Goal: Task Accomplishment & Management: Use online tool/utility

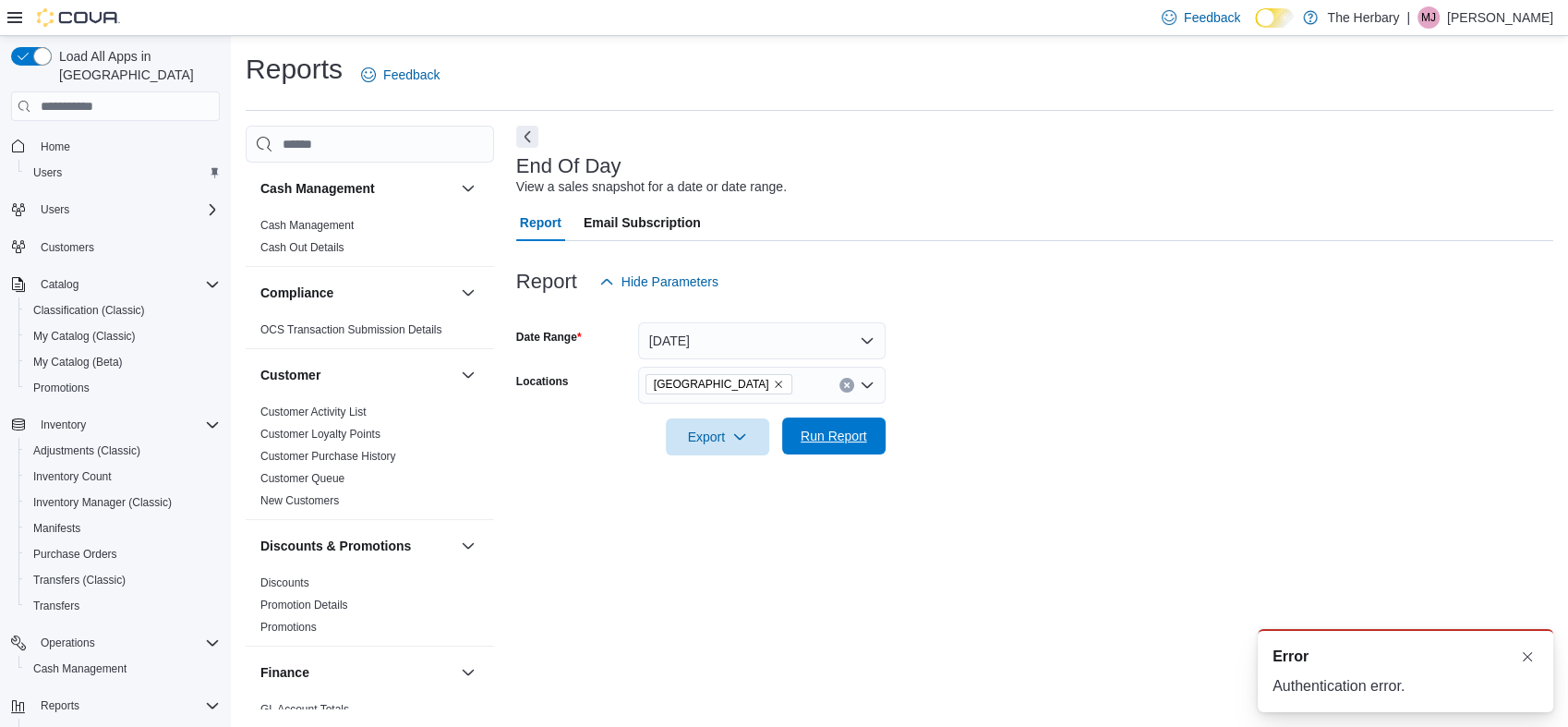
drag, startPoint x: 0, startPoint y: 0, endPoint x: 852, endPoint y: 445, distance: 961.2
click at [852, 445] on span "Run Report" at bounding box center [833, 436] width 66 height 19
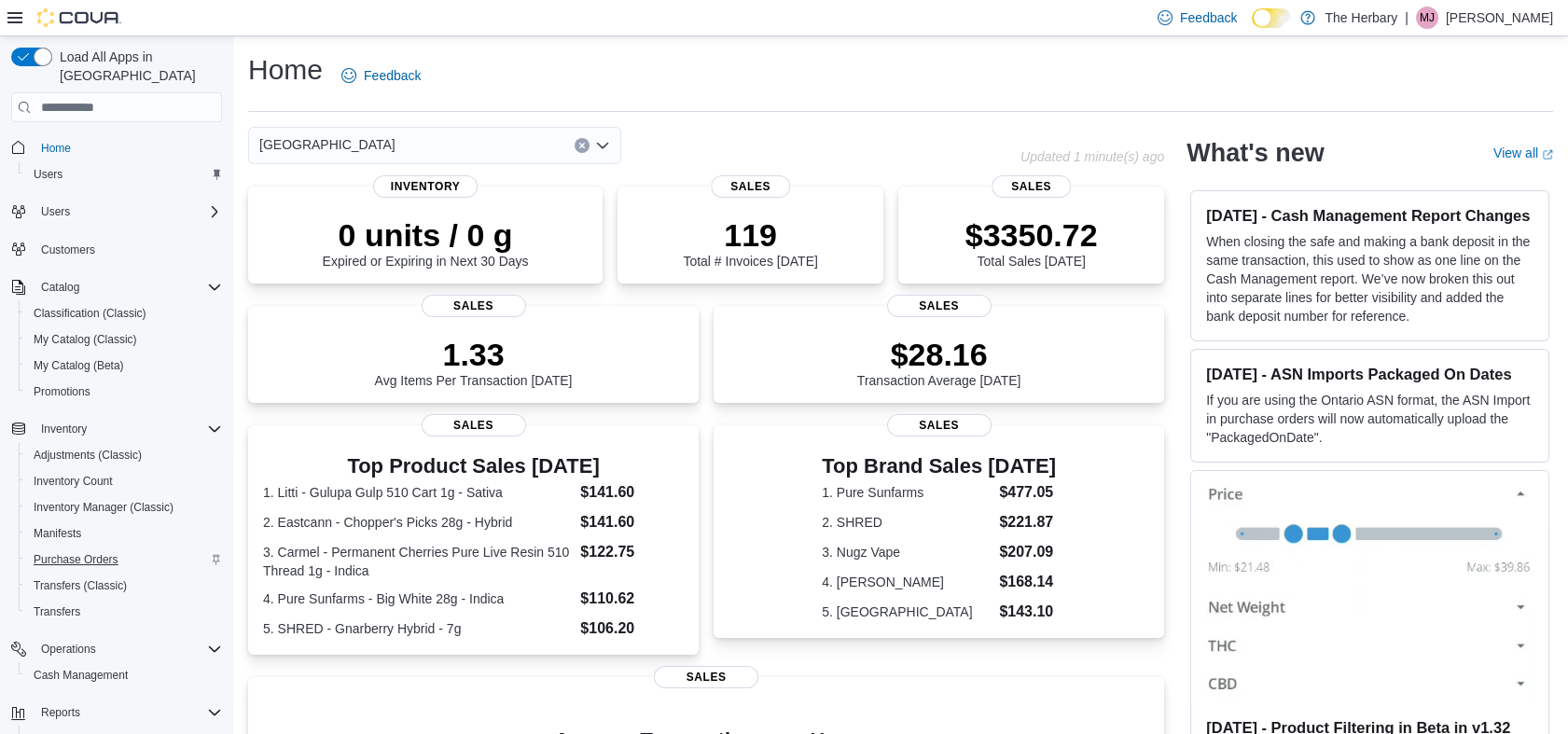
scroll to position [137, 0]
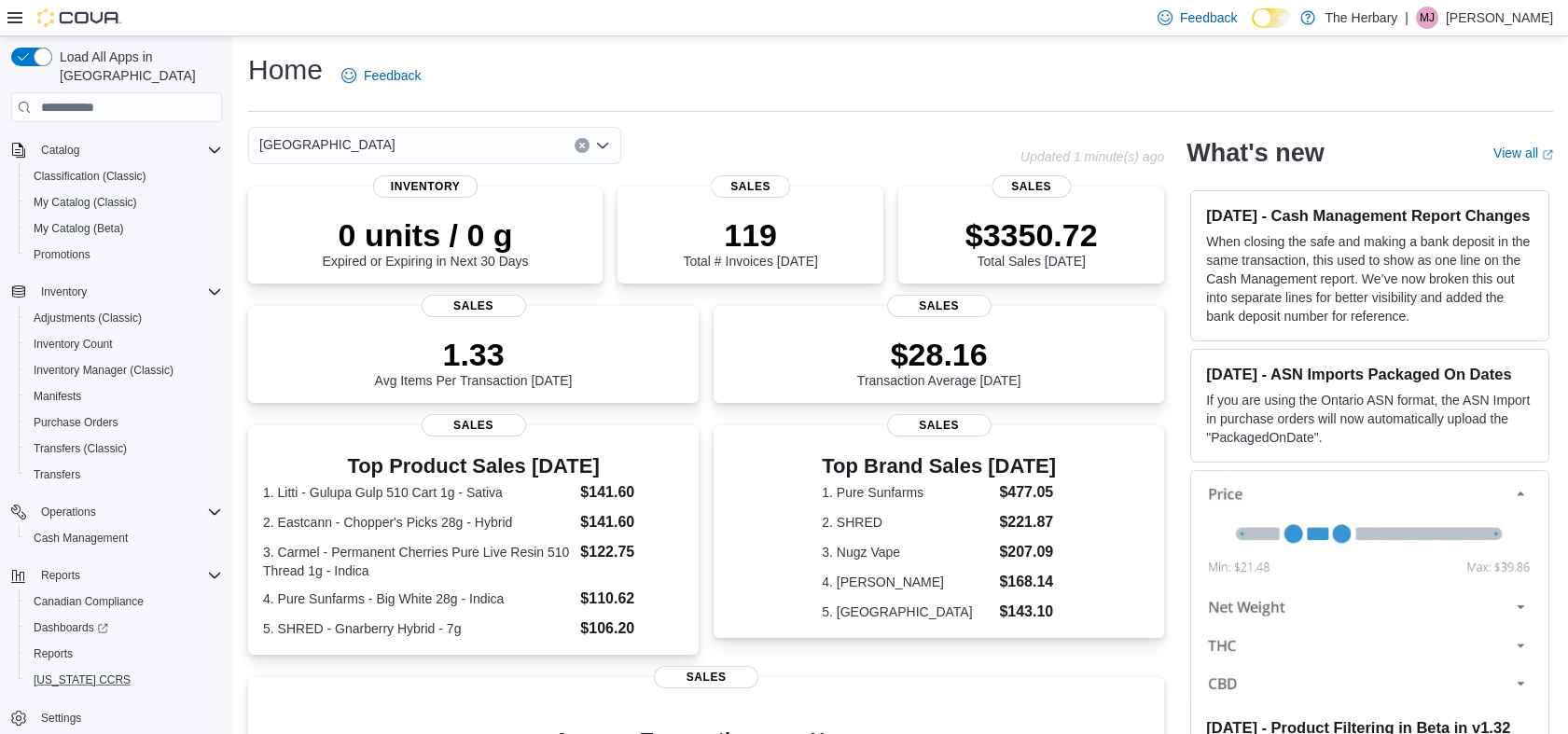
click at [49, 667] on button "[US_STATE] CCRS" at bounding box center [125, 680] width 211 height 26
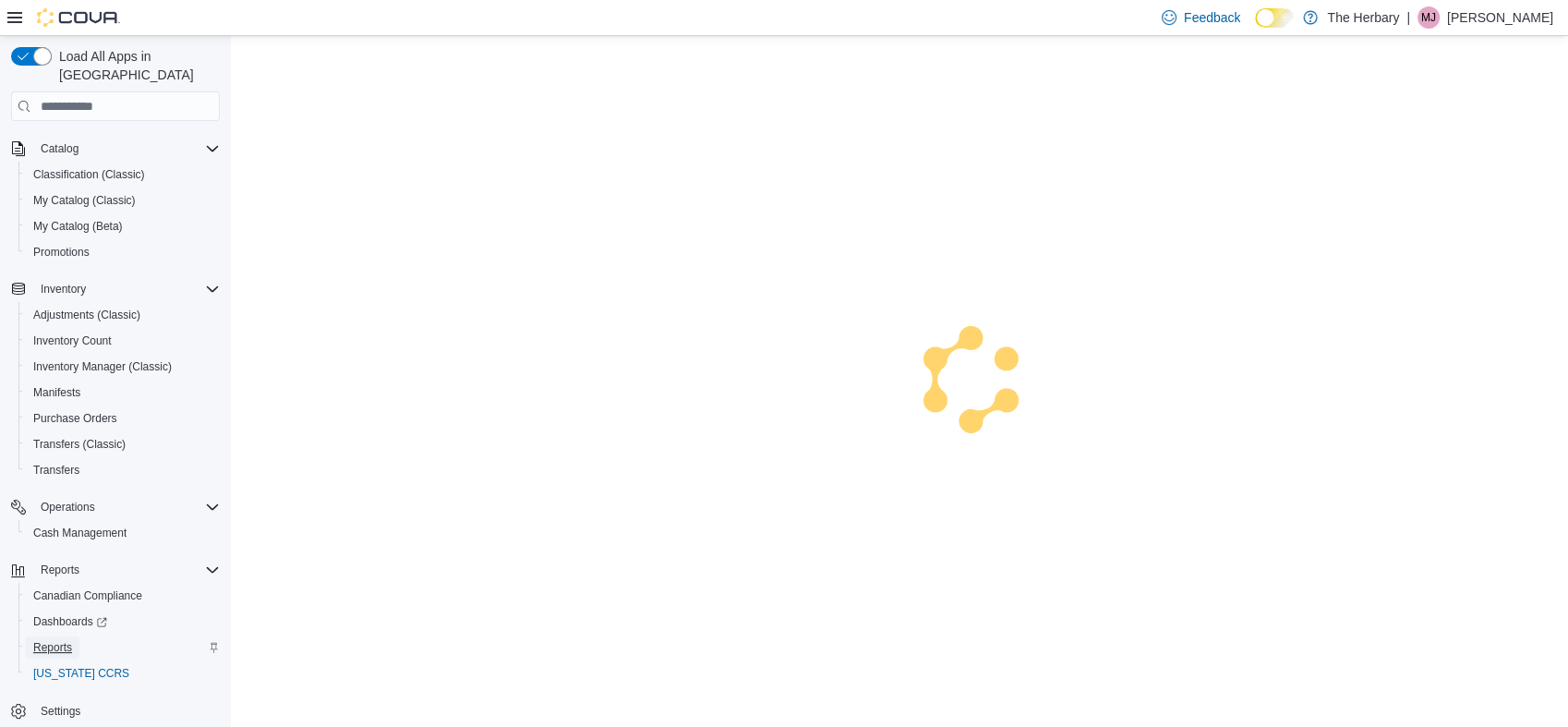
click at [50, 640] on span "Reports" at bounding box center [52, 647] width 38 height 15
click at [67, 640] on span "Reports" at bounding box center [52, 647] width 38 height 15
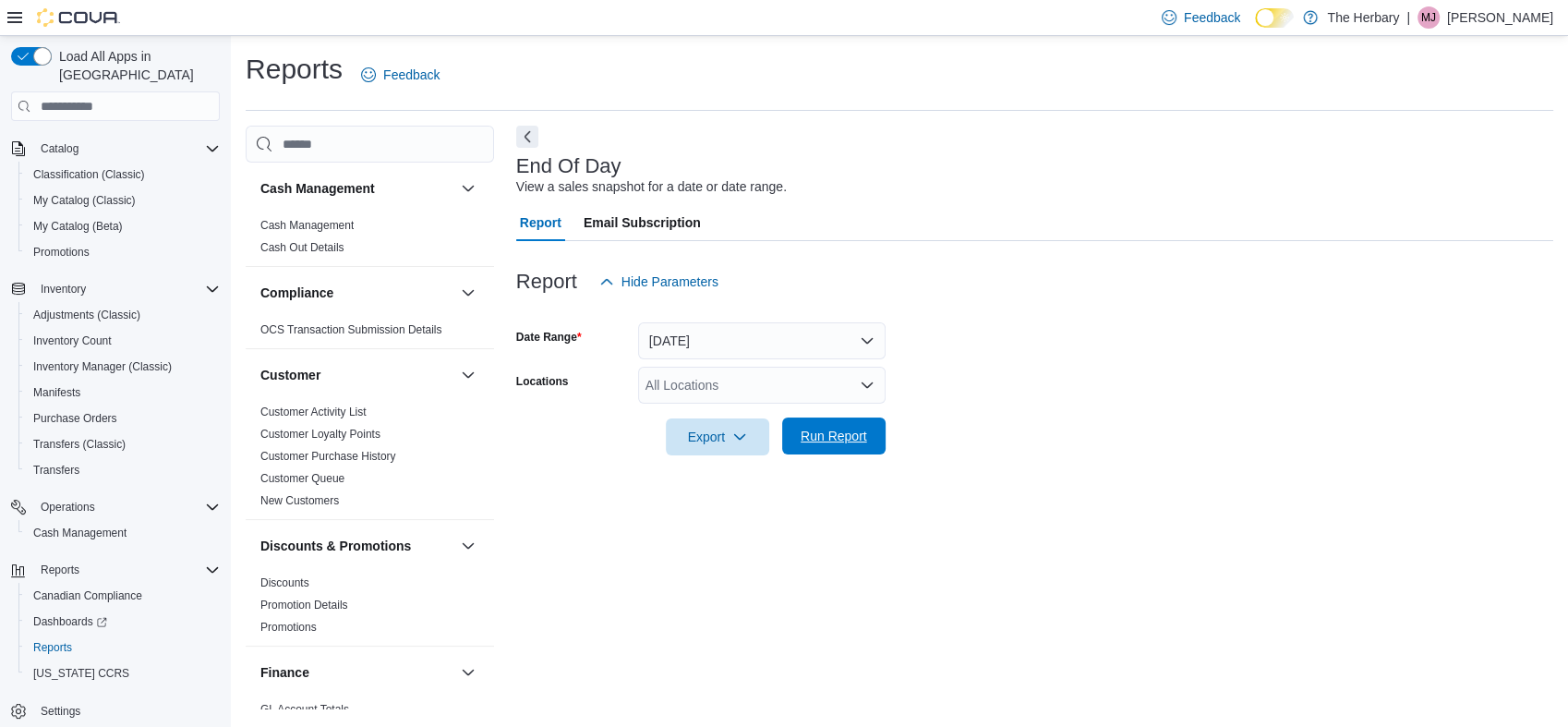
click at [849, 434] on span "Run Report" at bounding box center [833, 436] width 66 height 19
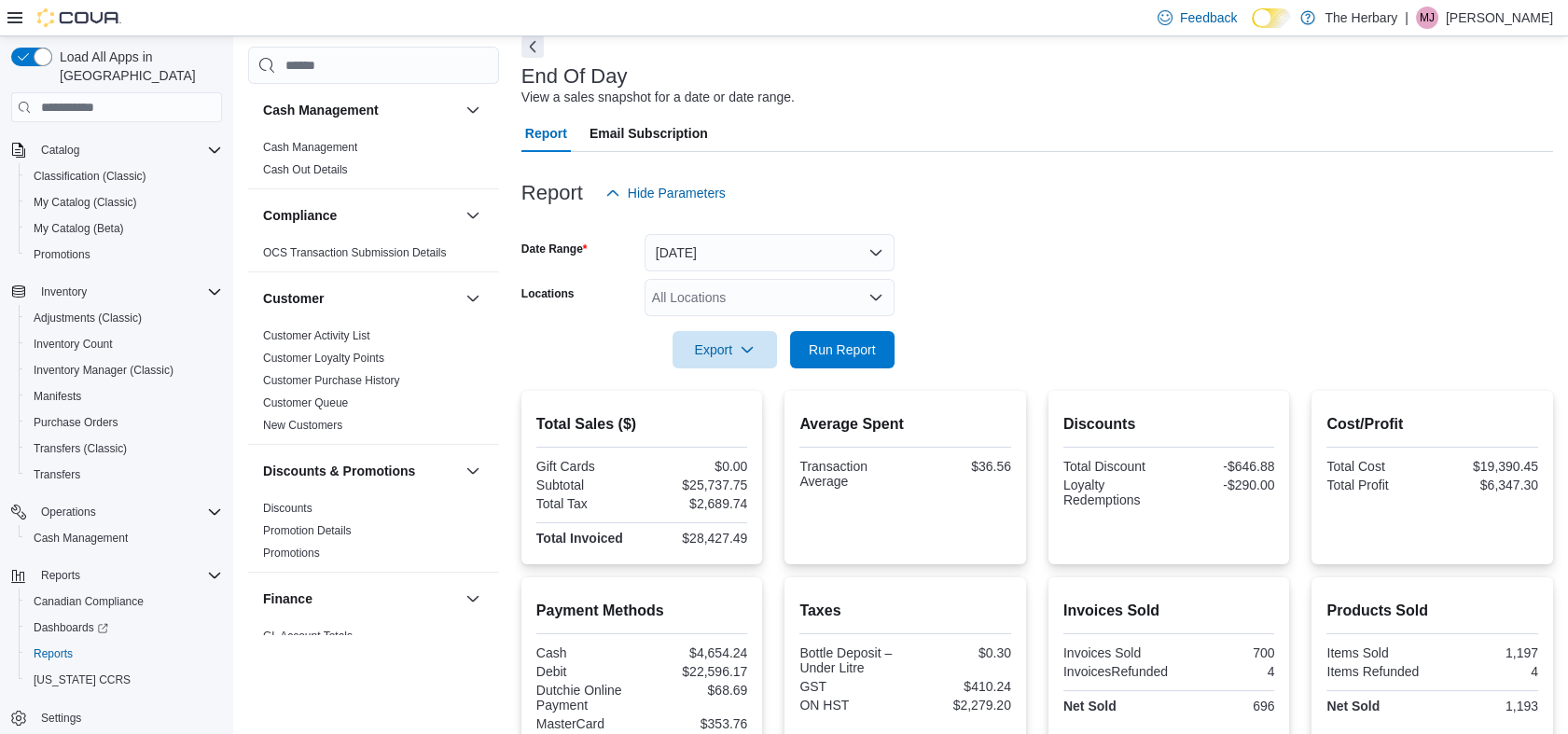
scroll to position [80, 0]
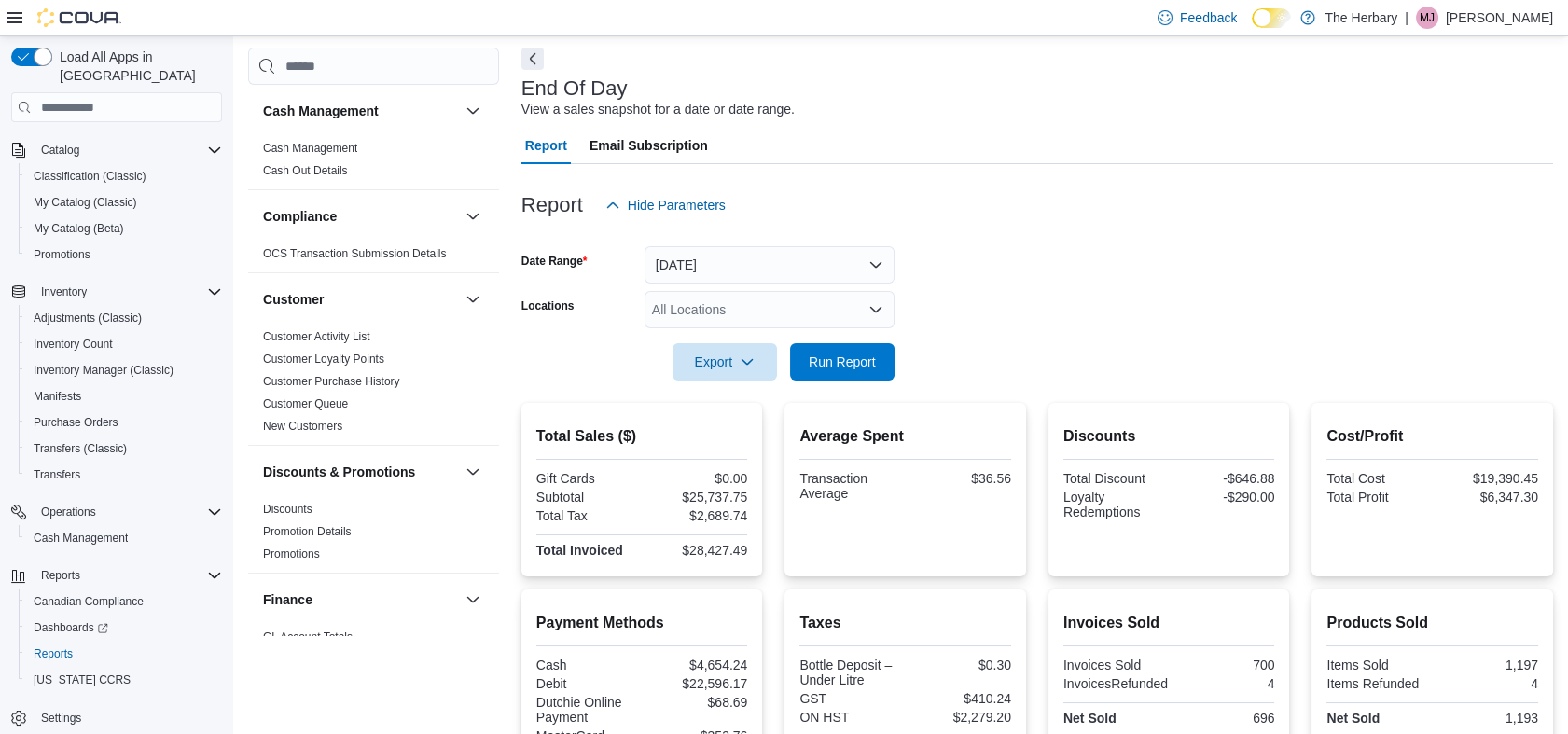
click at [828, 306] on div "All Locations" at bounding box center [769, 309] width 250 height 37
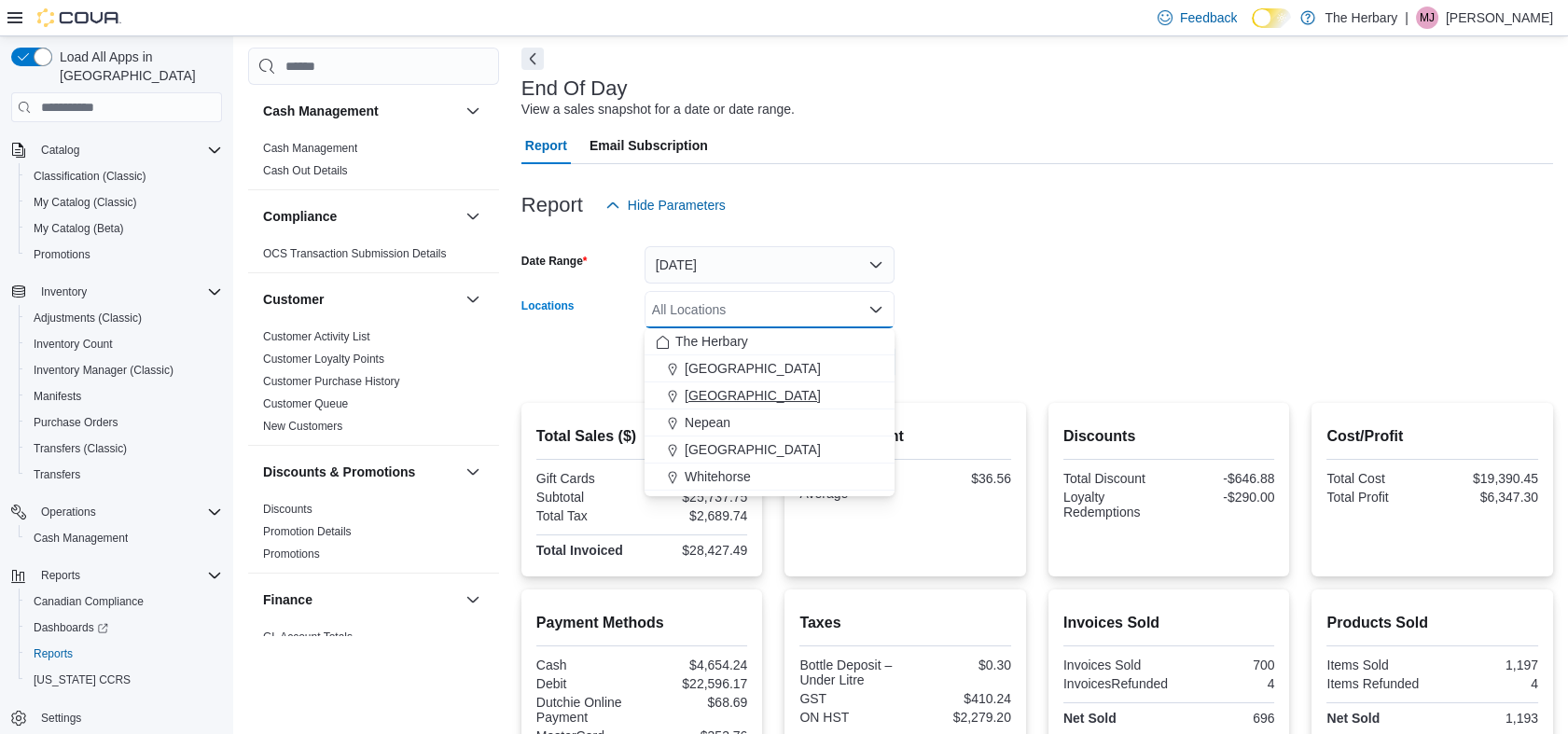
click at [736, 397] on div "[GEOGRAPHIC_DATA]" at bounding box center [769, 395] width 227 height 19
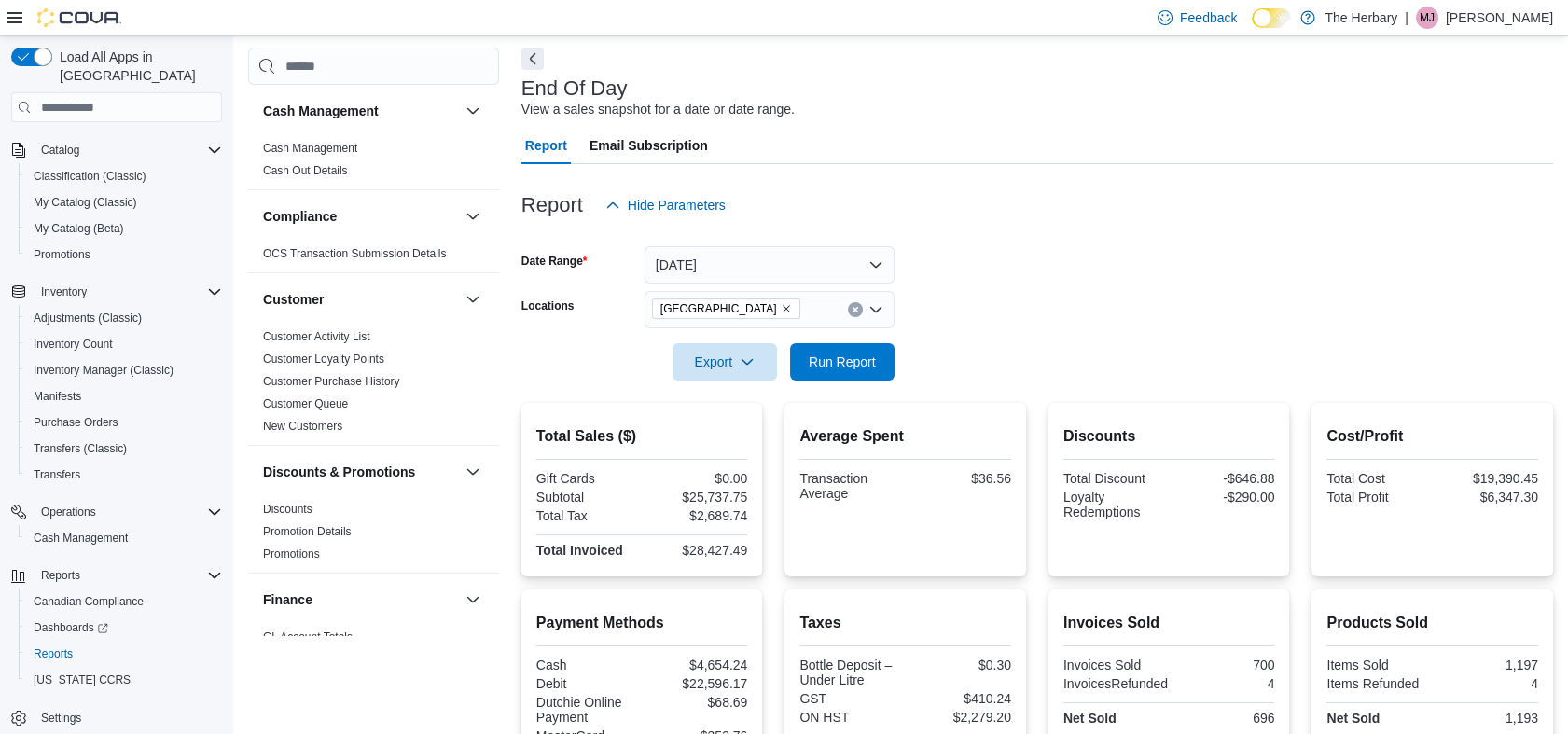
click at [957, 316] on form "Date Range Today Locations London Export Run Report" at bounding box center [1037, 302] width 1032 height 156
click at [844, 360] on span "Run Report" at bounding box center [842, 361] width 67 height 19
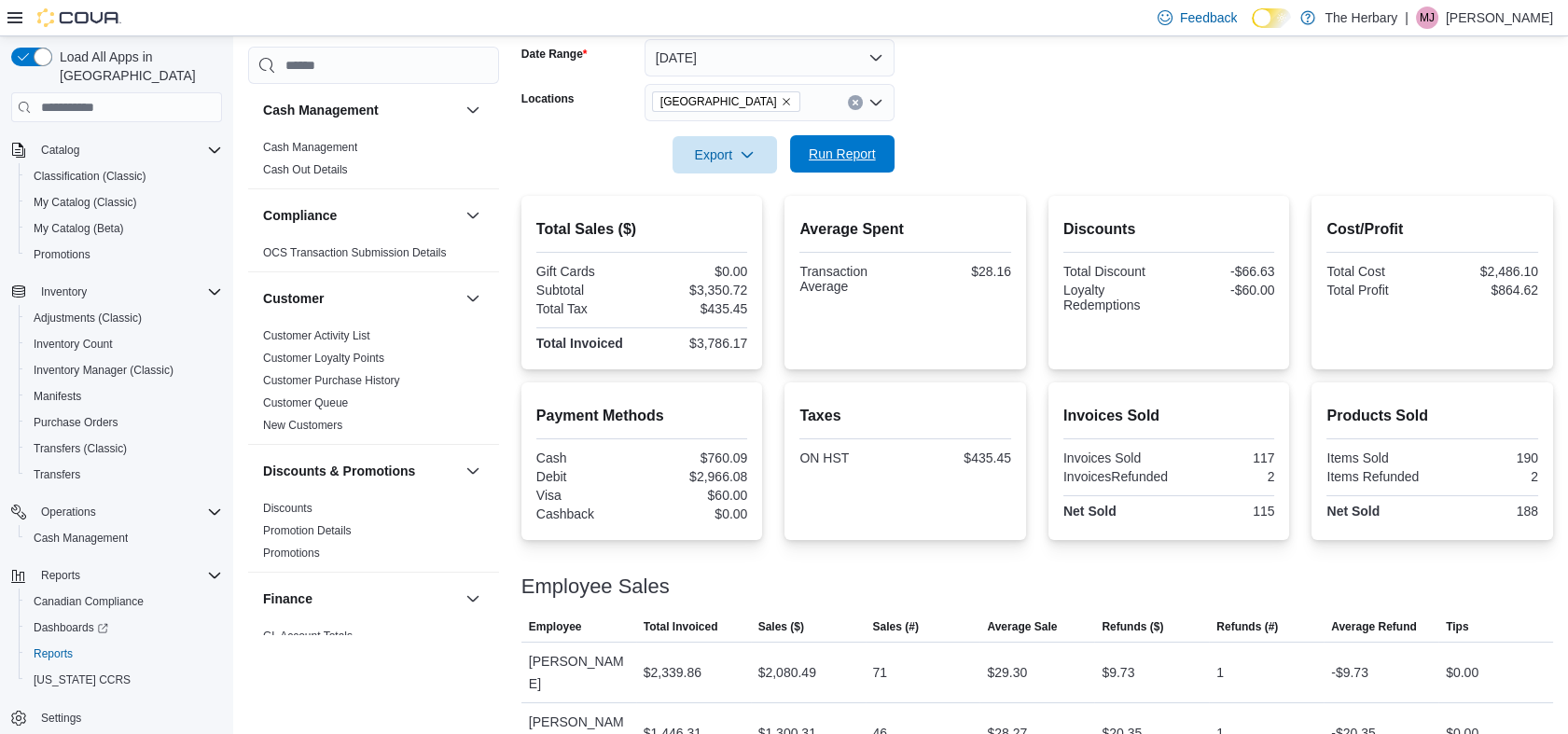
click at [813, 162] on span "Run Report" at bounding box center [842, 153] width 67 height 19
click at [858, 104] on icon "Clear input" at bounding box center [855, 102] width 7 height 7
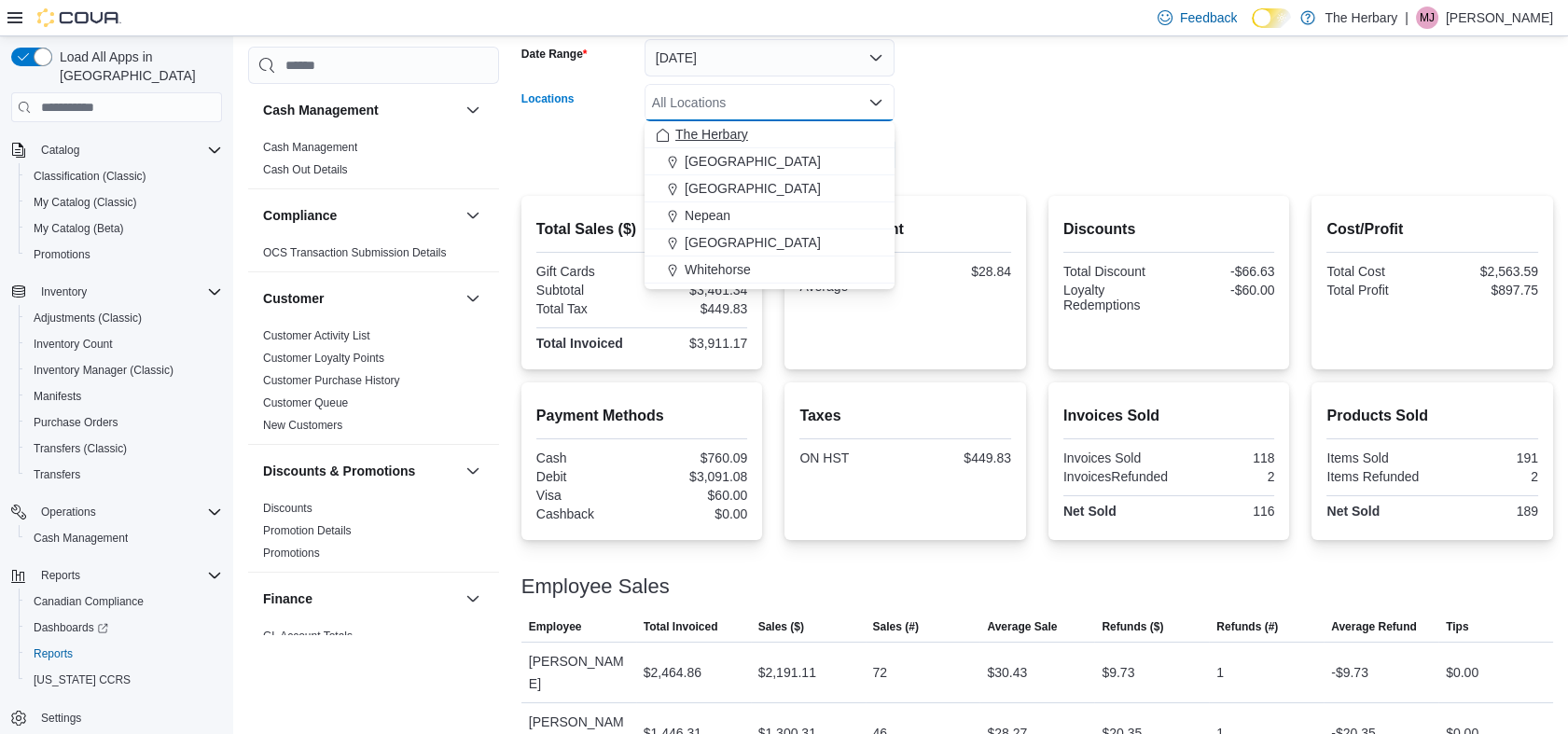
click at [752, 132] on div "The Herbary" at bounding box center [769, 133] width 227 height 19
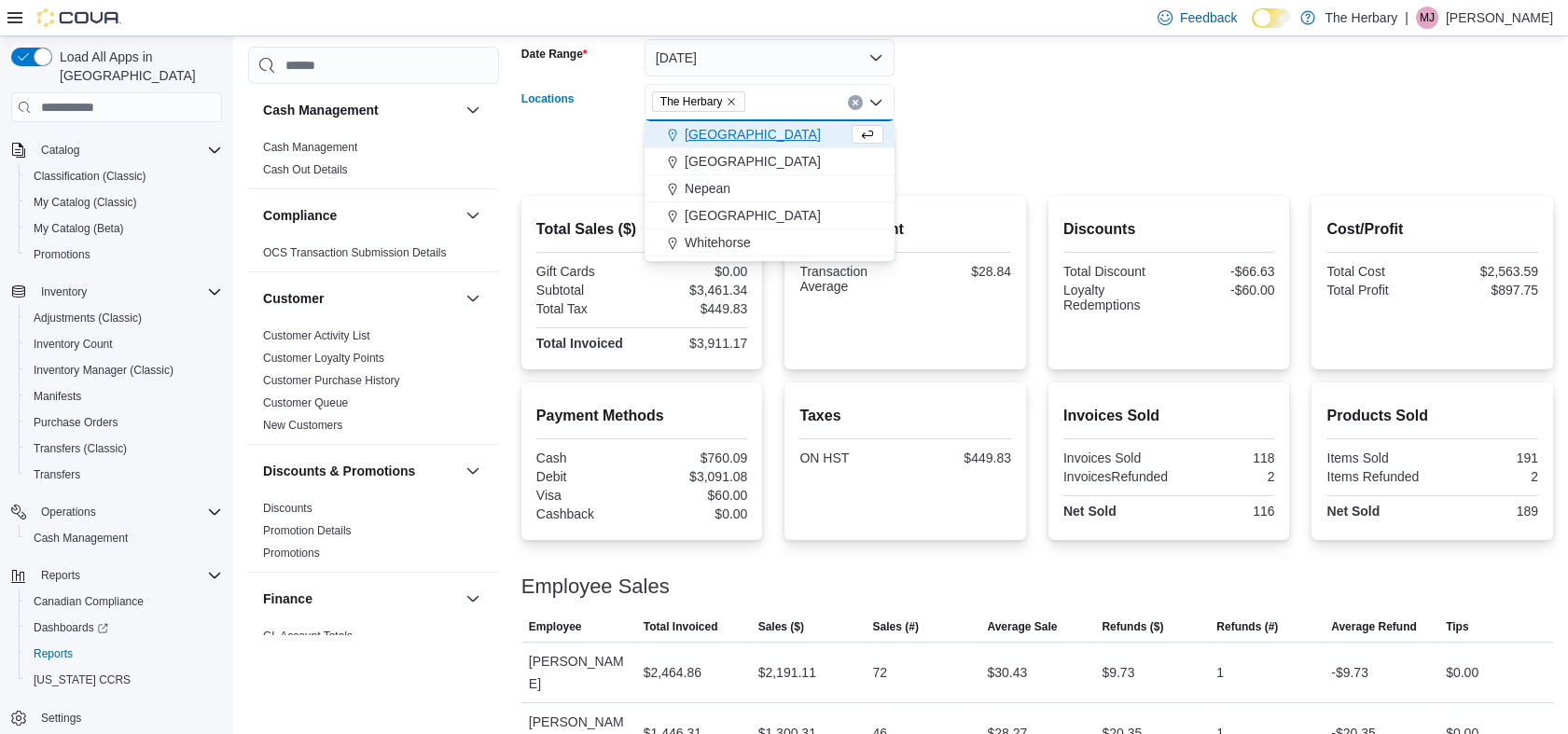
click at [923, 120] on form "Date Range Today Locations The Herbary Combo box. Selected. The Herbary. Press …" at bounding box center [1037, 95] width 1032 height 156
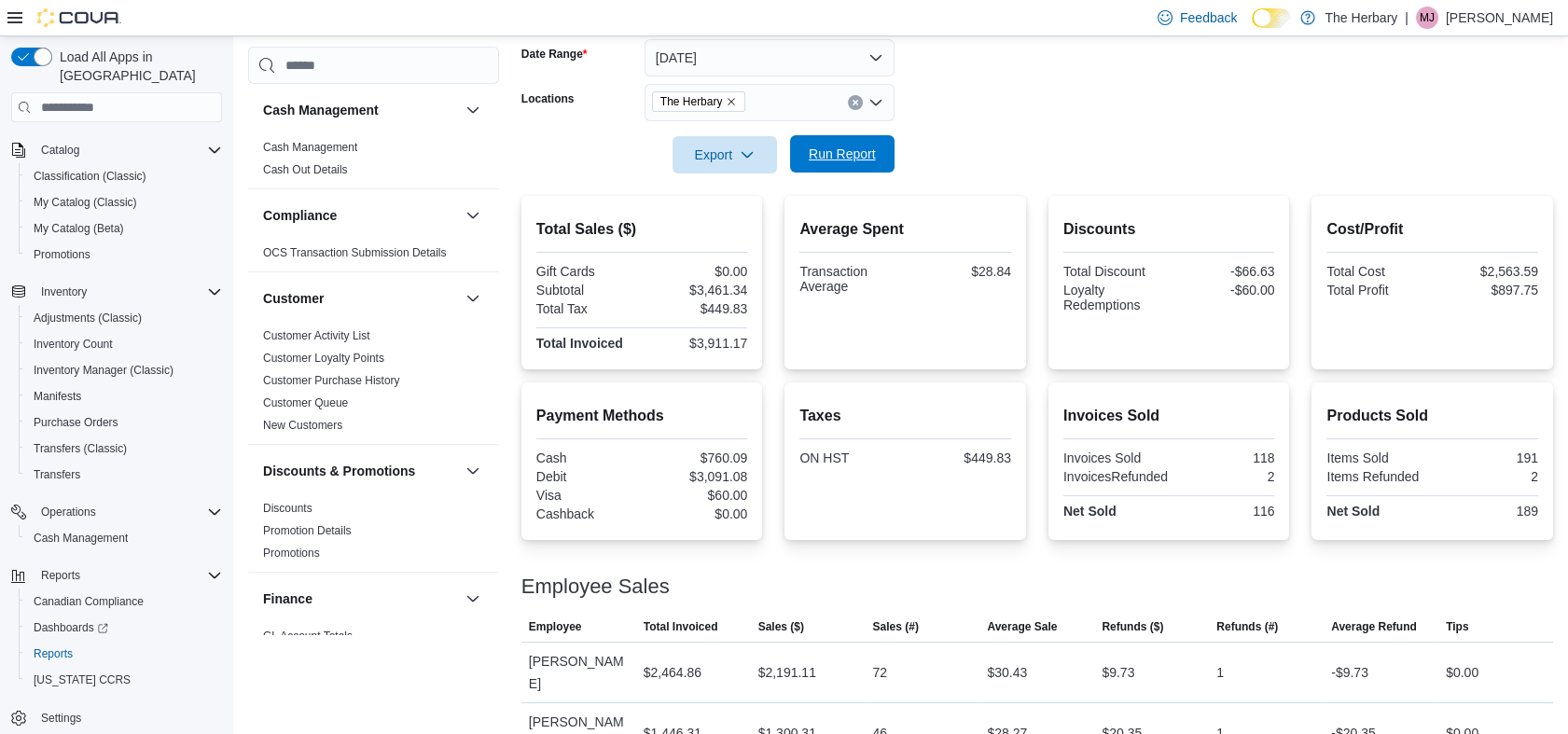
click at [840, 147] on span "Run Report" at bounding box center [842, 153] width 67 height 19
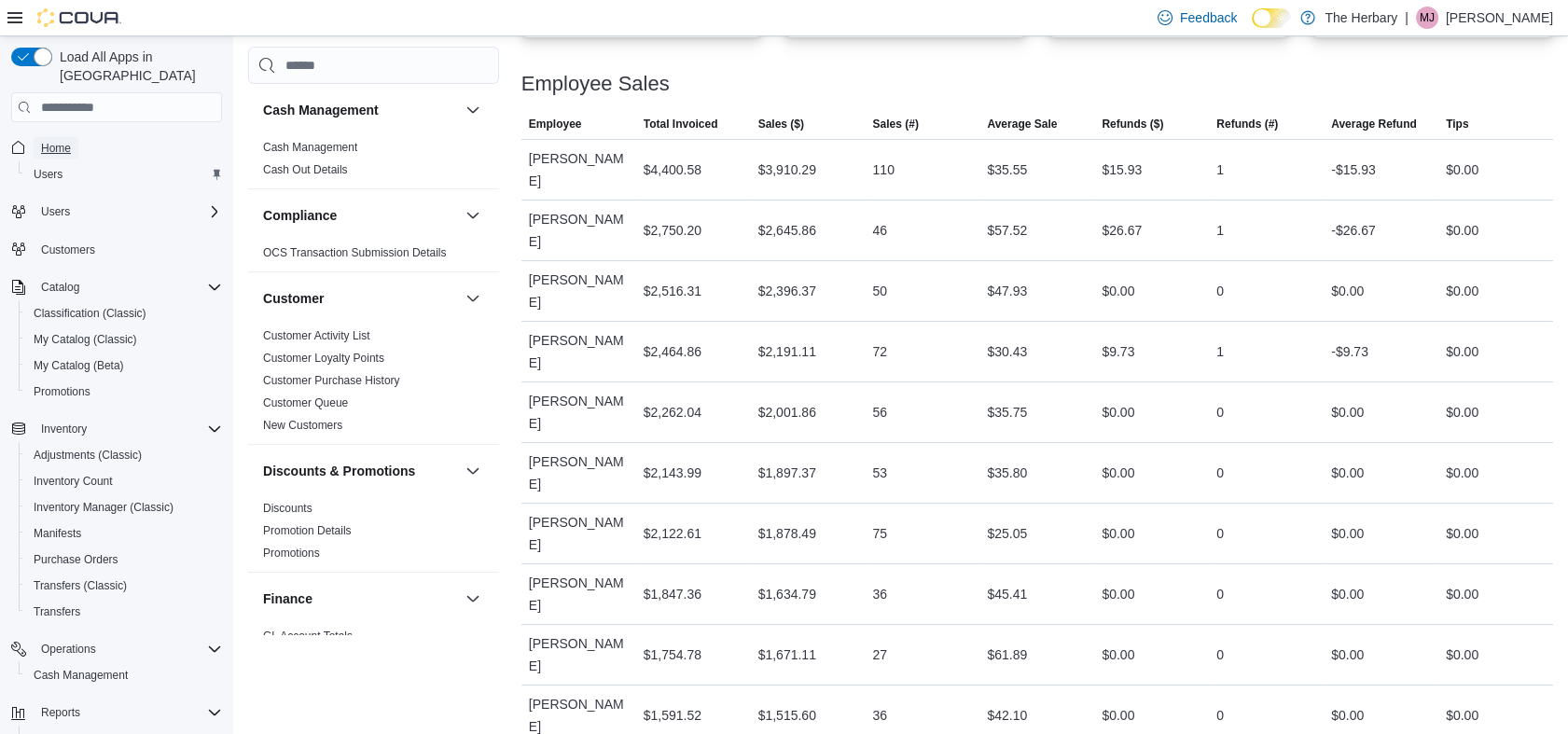
click at [51, 140] on span "Home" at bounding box center [56, 147] width 30 height 15
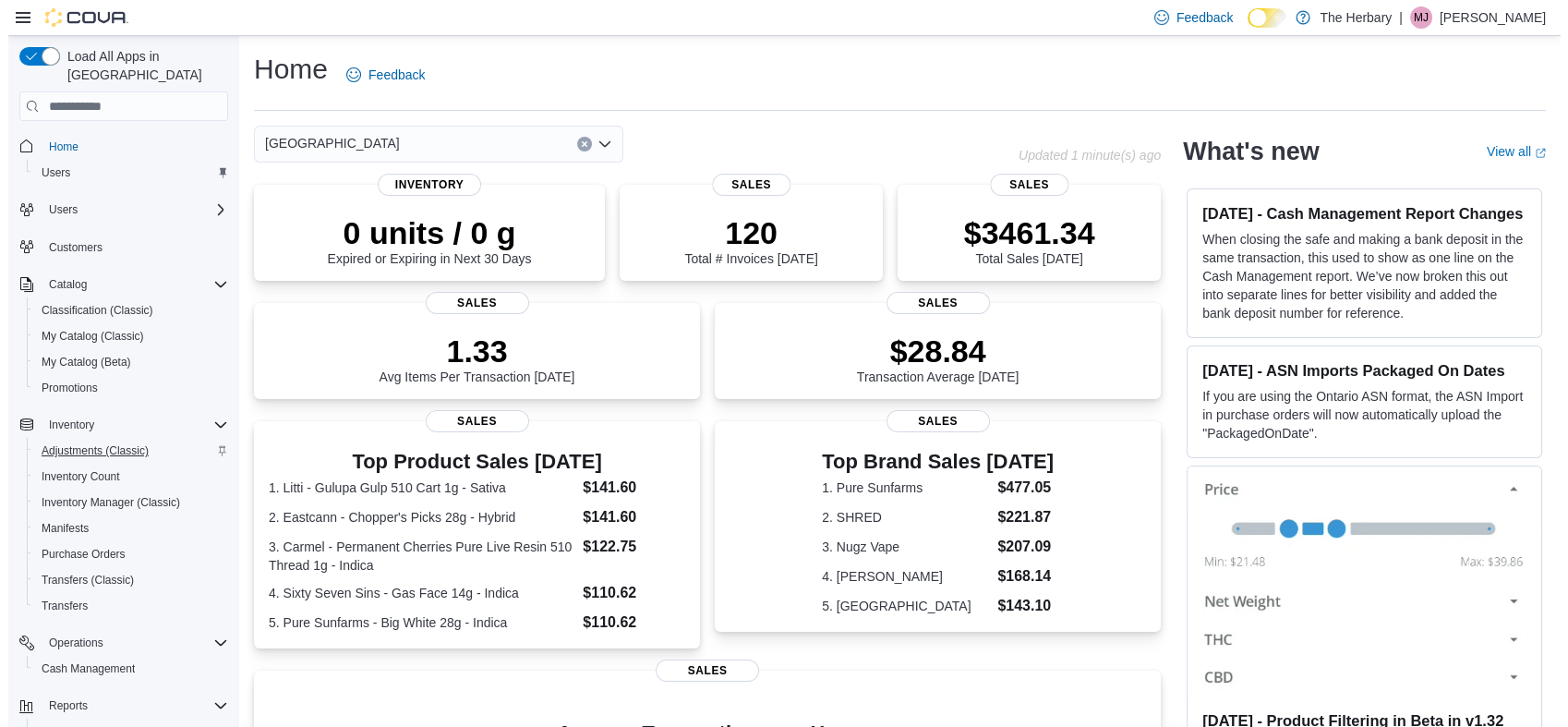
scroll to position [136, 0]
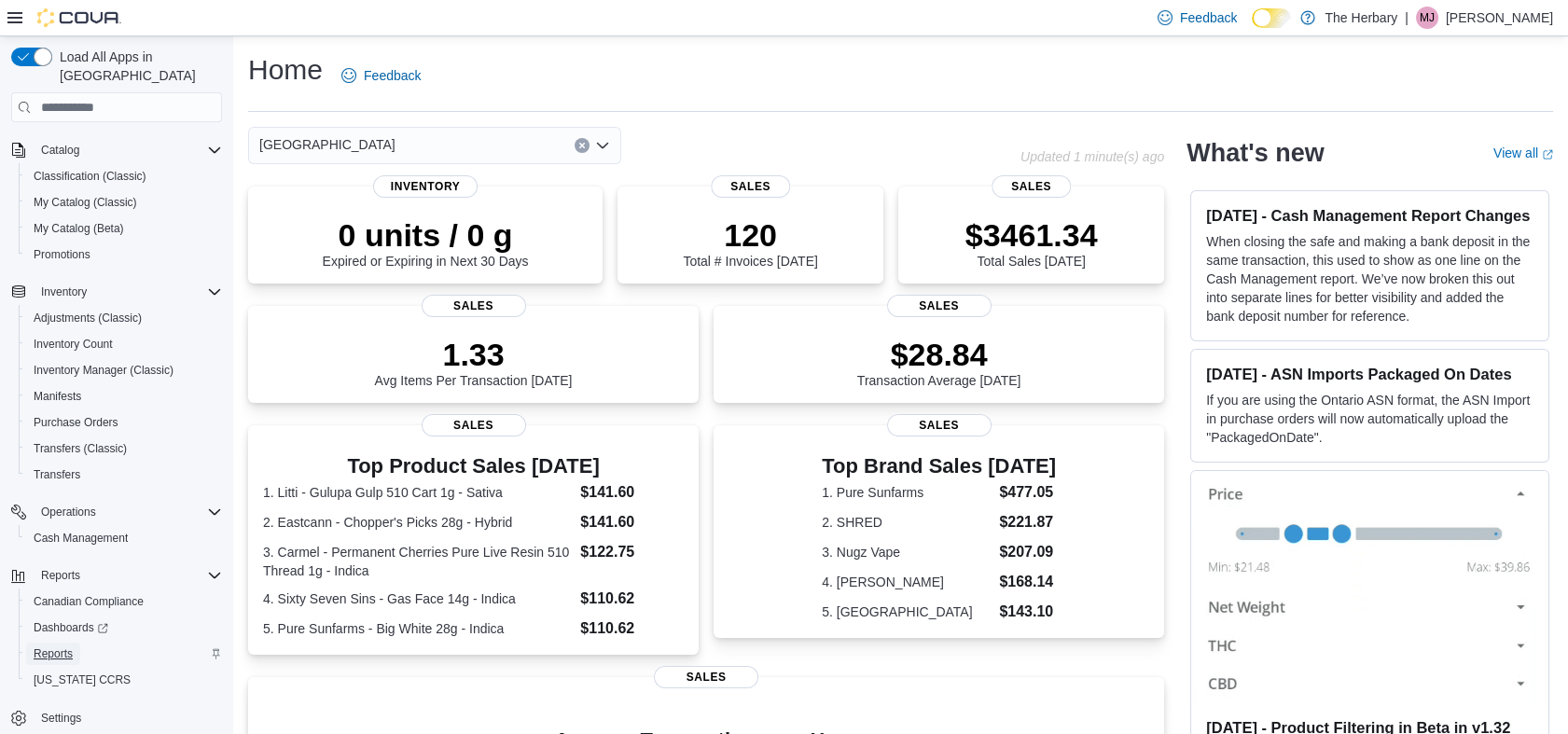
click at [54, 646] on span "Reports" at bounding box center [53, 653] width 39 height 15
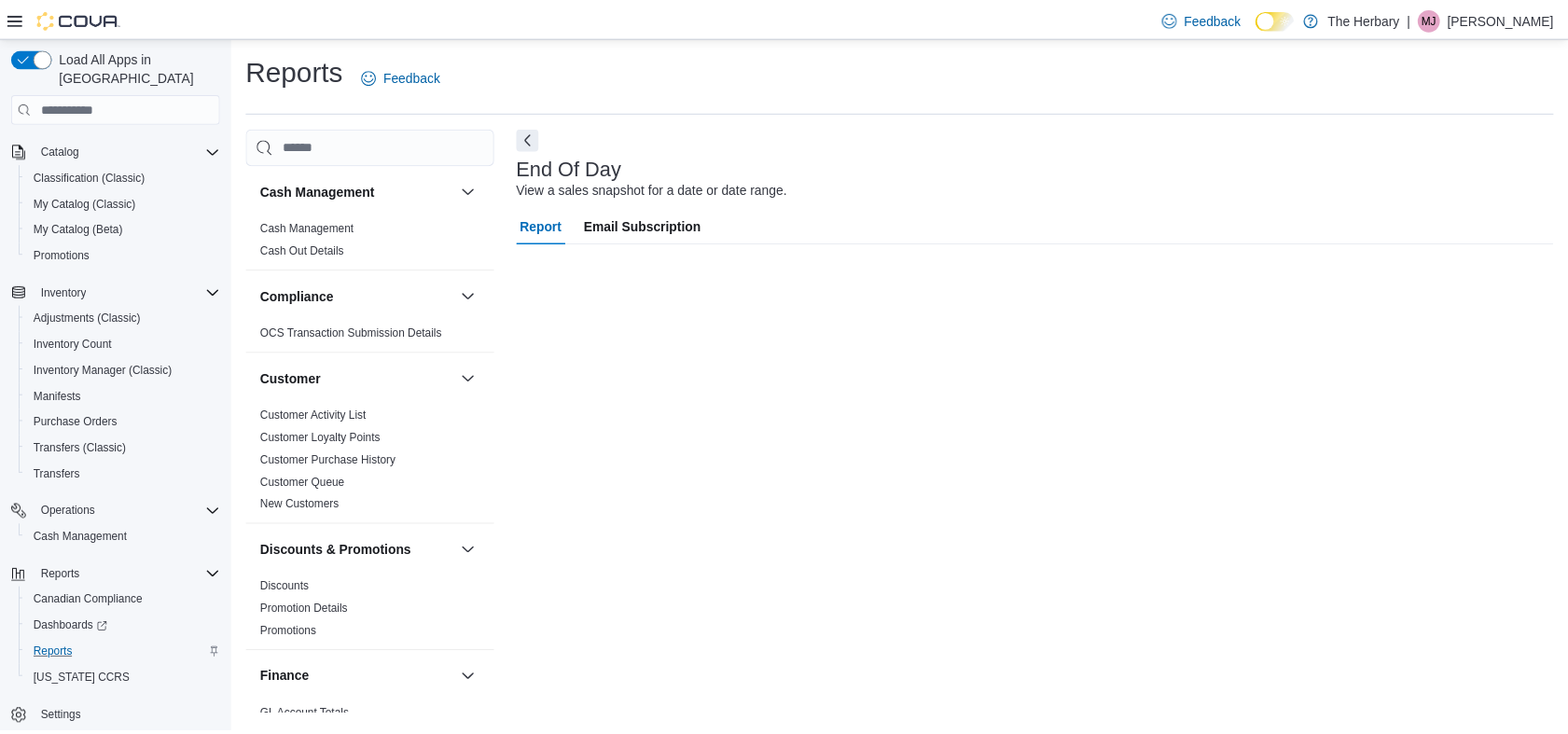
scroll to position [137, 0]
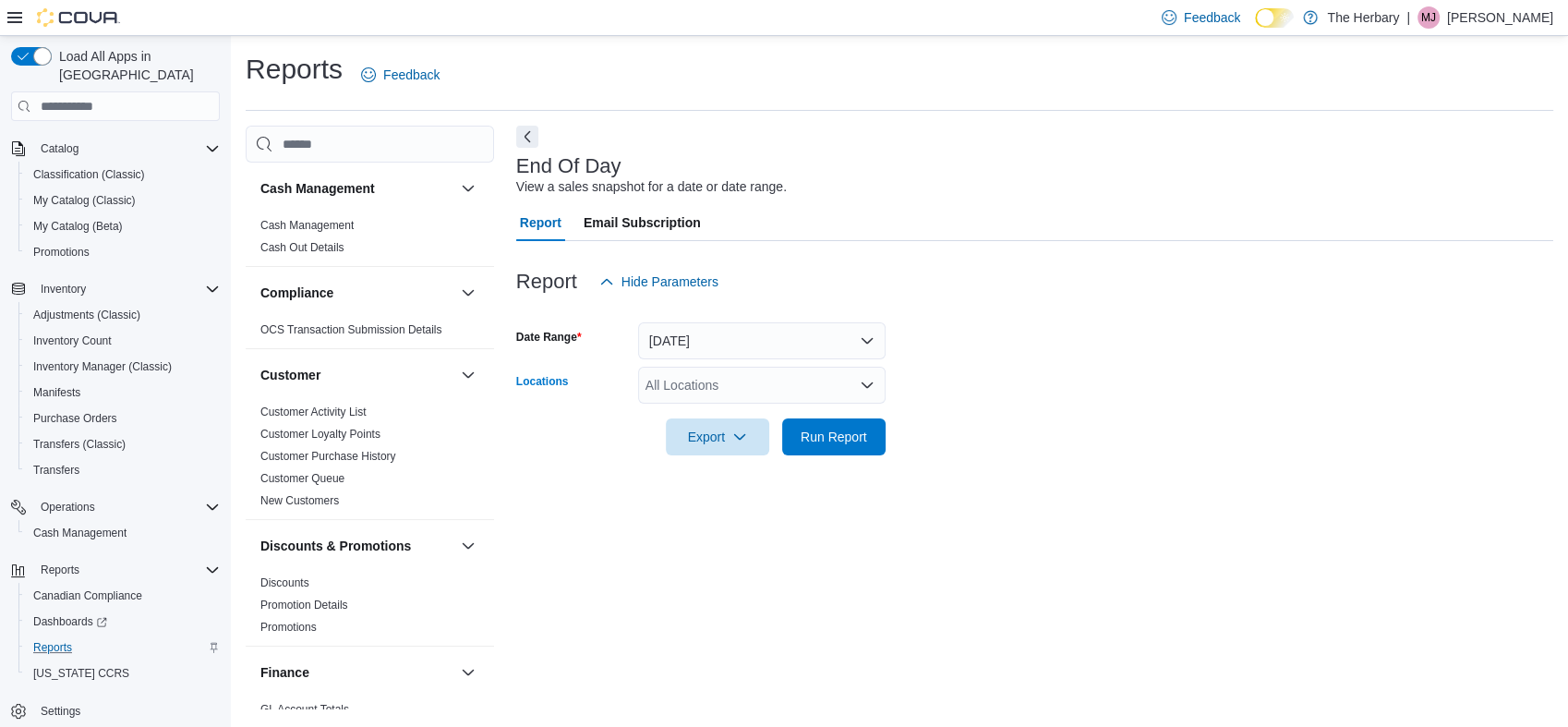
click at [763, 376] on div "All Locations" at bounding box center [761, 385] width 248 height 36
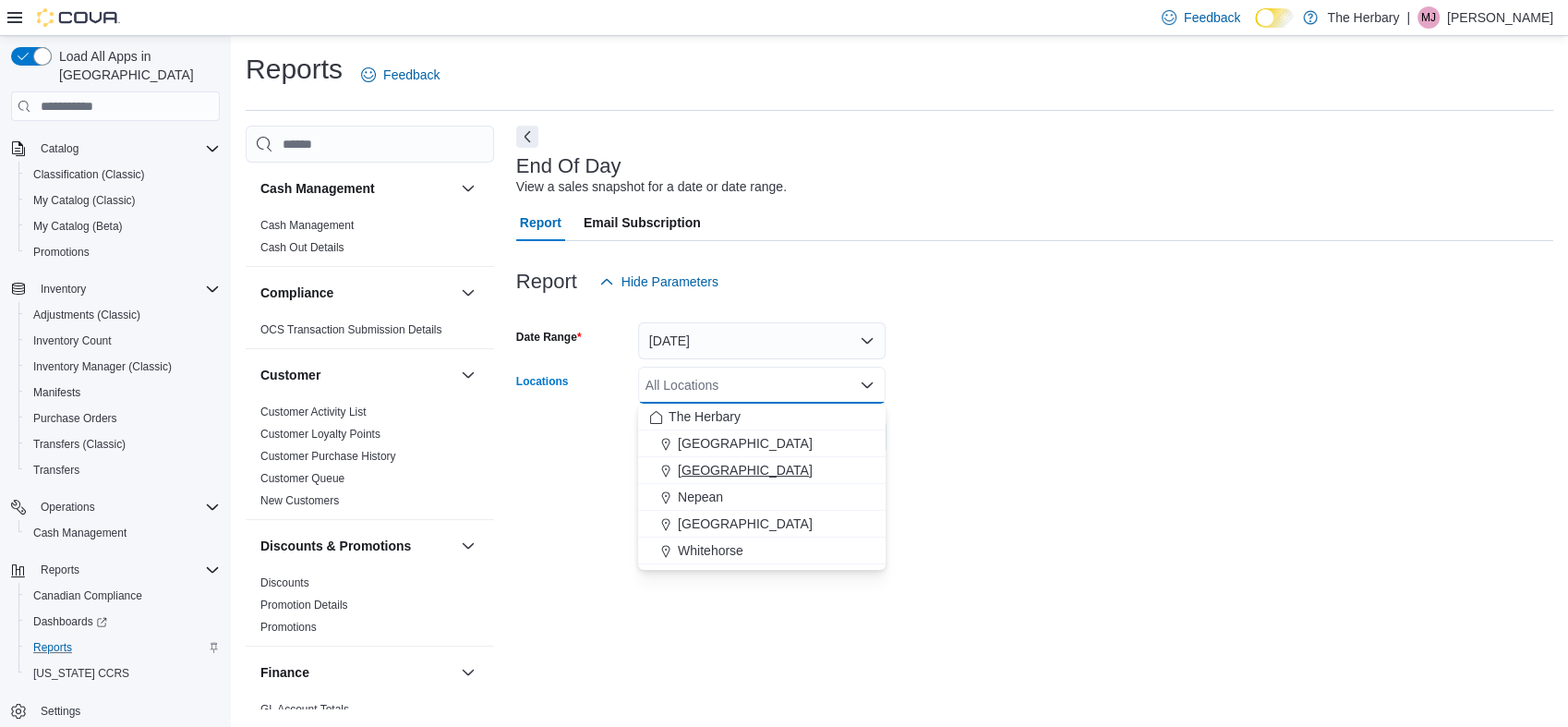
click at [721, 464] on div "[GEOGRAPHIC_DATA]" at bounding box center [761, 470] width 225 height 19
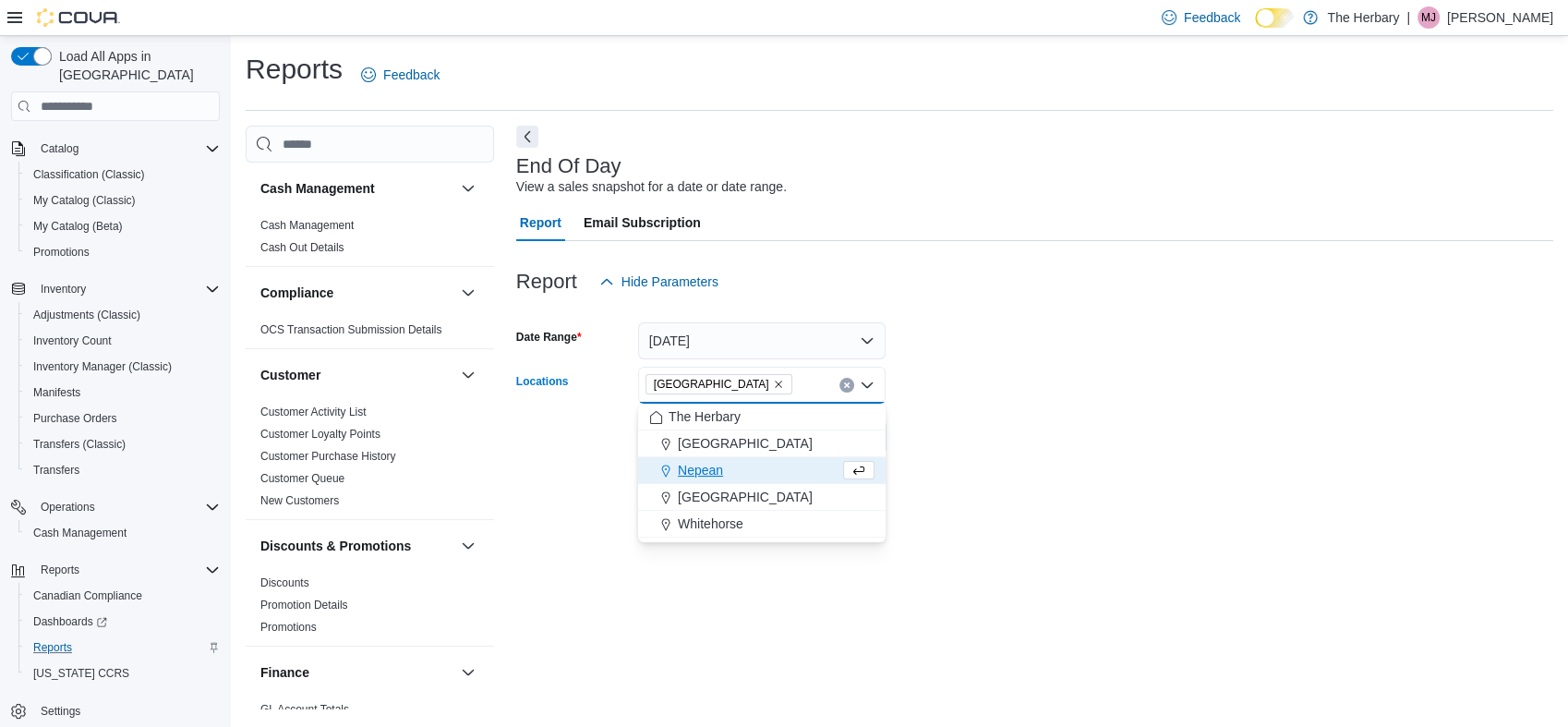
click at [992, 406] on div at bounding box center [1034, 410] width 1037 height 15
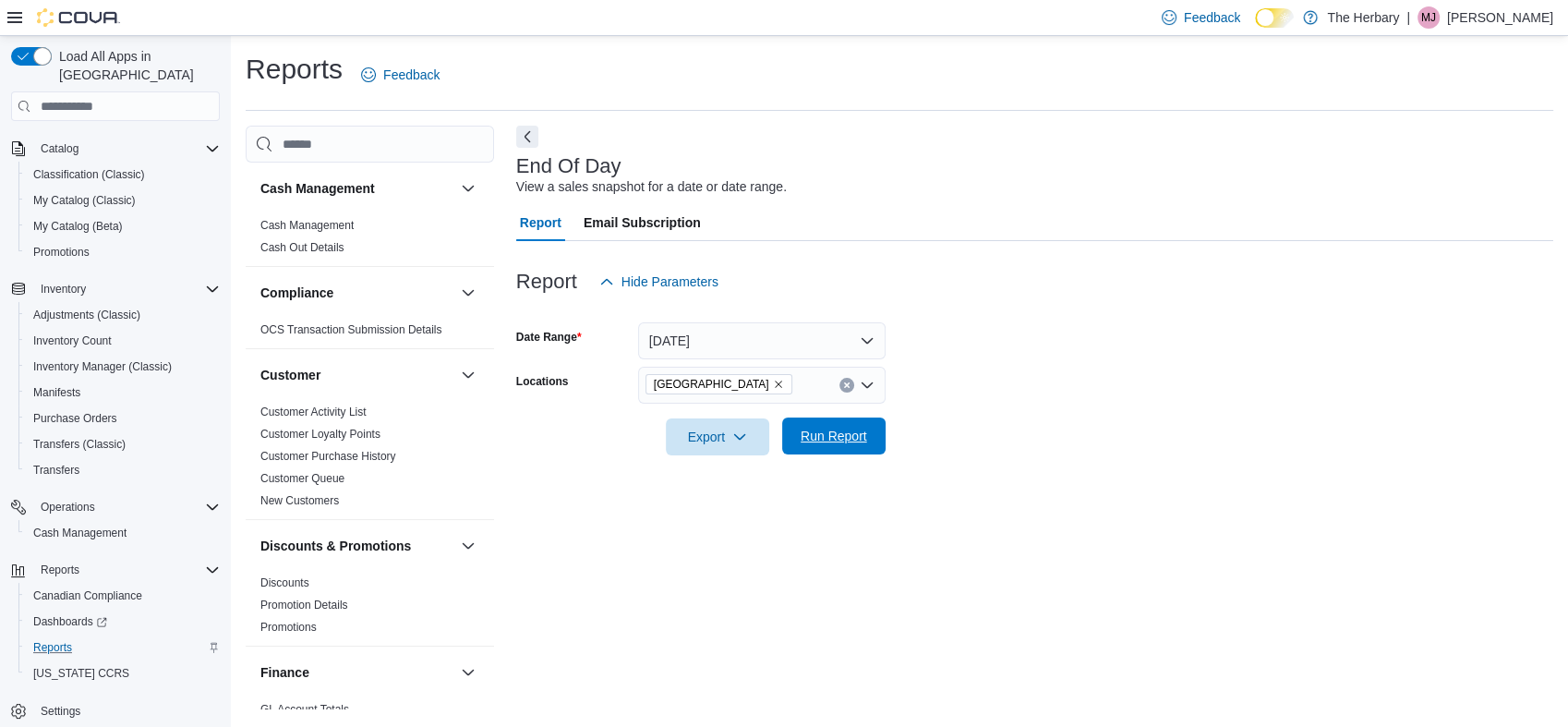
click at [861, 443] on span "Run Report" at bounding box center [833, 436] width 66 height 19
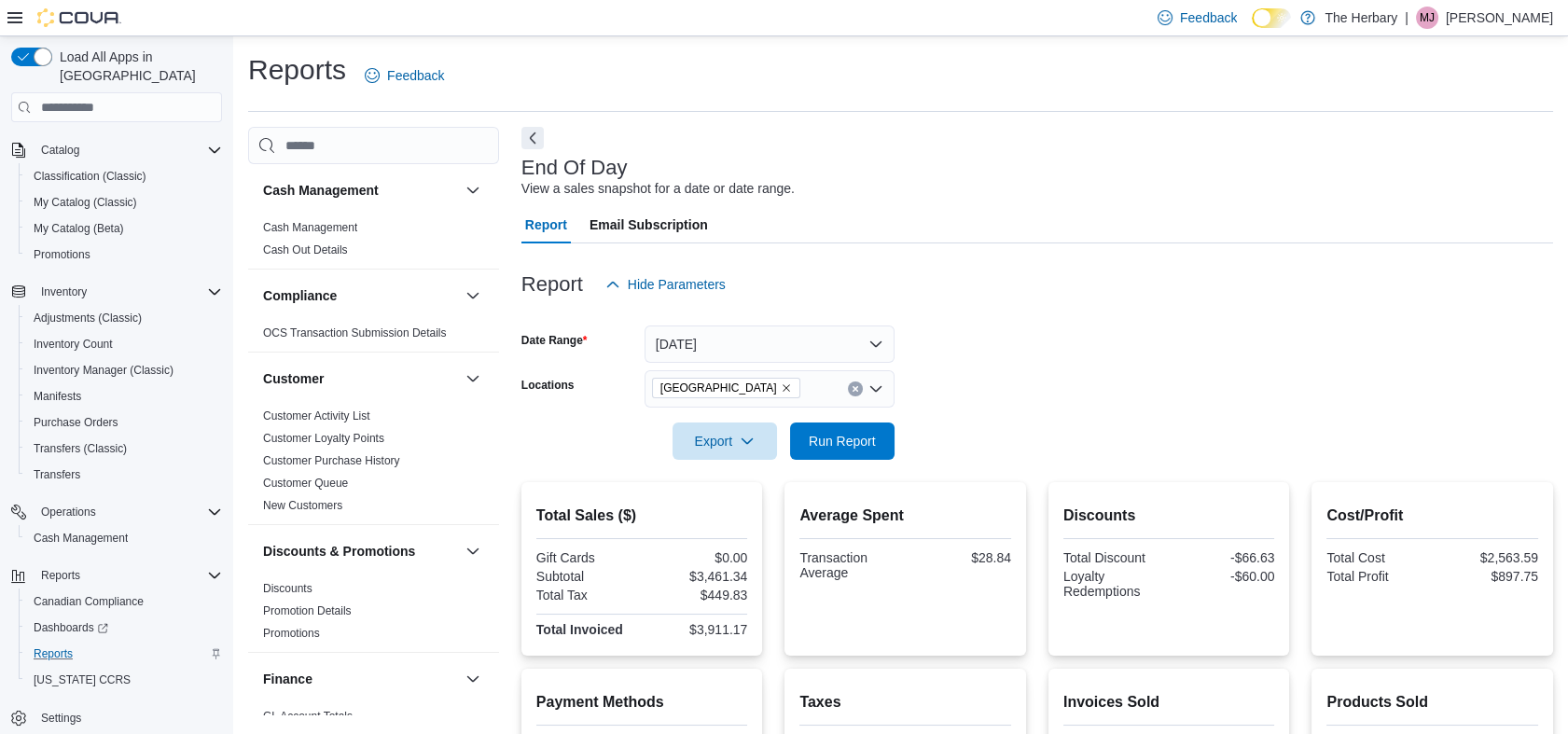
scroll to position [286, 0]
